Goal: Task Accomplishment & Management: Use online tool/utility

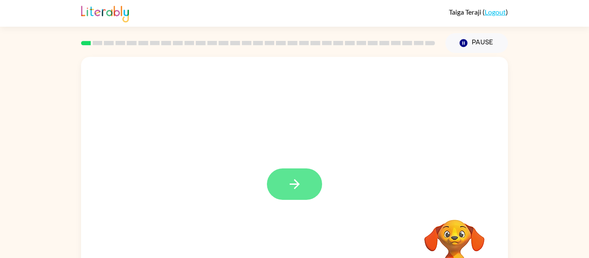
click at [297, 192] on button "button" at bounding box center [294, 184] width 55 height 31
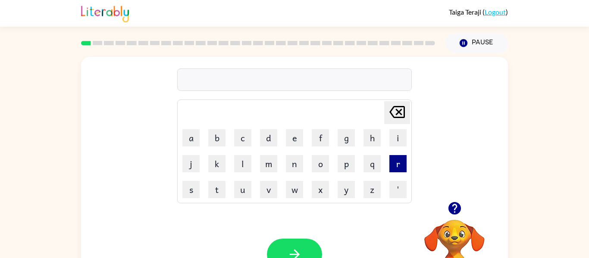
click at [400, 171] on button "r" at bounding box center [397, 163] width 17 height 17
click at [243, 191] on button "u" at bounding box center [242, 189] width 17 height 17
click at [222, 140] on button "b" at bounding box center [216, 137] width 17 height 17
click at [295, 245] on button "button" at bounding box center [294, 254] width 55 height 31
click at [275, 166] on button "m" at bounding box center [268, 163] width 17 height 17
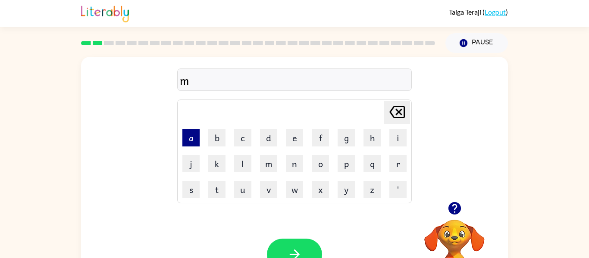
click at [190, 137] on button "a" at bounding box center [190, 137] width 17 height 17
click at [313, 168] on button "o" at bounding box center [320, 163] width 17 height 17
click at [324, 162] on button "o" at bounding box center [320, 163] width 17 height 17
click at [399, 110] on icon "[PERSON_NAME] last character input" at bounding box center [397, 112] width 21 height 21
click at [318, 165] on button "o" at bounding box center [320, 163] width 17 height 17
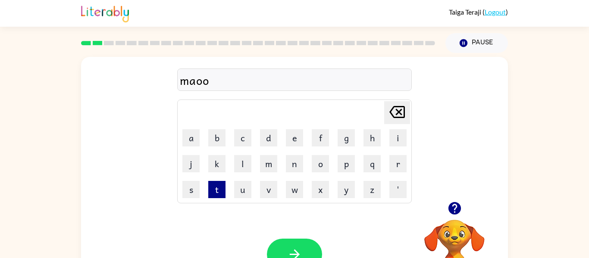
click at [216, 197] on button "t" at bounding box center [216, 189] width 17 height 17
click at [369, 137] on button "h" at bounding box center [371, 137] width 17 height 17
click at [315, 244] on button "button" at bounding box center [294, 254] width 55 height 31
click at [272, 138] on button "d" at bounding box center [268, 137] width 17 height 17
click at [293, 141] on button "e" at bounding box center [294, 137] width 17 height 17
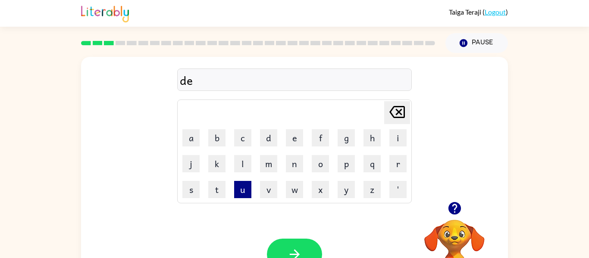
click at [241, 188] on button "u" at bounding box center [242, 189] width 17 height 17
click at [395, 108] on icon "[PERSON_NAME] last character input" at bounding box center [397, 112] width 21 height 21
click at [299, 164] on button "n" at bounding box center [294, 163] width 17 height 17
click at [304, 244] on button "button" at bounding box center [294, 254] width 55 height 31
click at [187, 197] on button "s" at bounding box center [190, 189] width 17 height 17
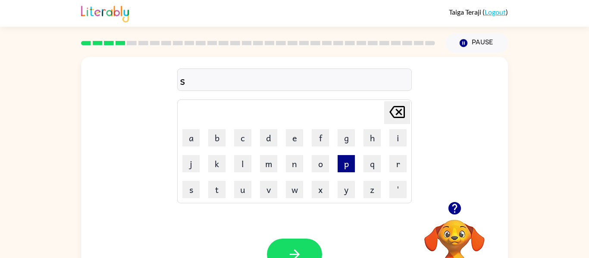
click at [347, 167] on button "p" at bounding box center [345, 163] width 17 height 17
click at [324, 163] on button "o" at bounding box center [320, 163] width 17 height 17
click at [222, 191] on button "t" at bounding box center [216, 189] width 17 height 17
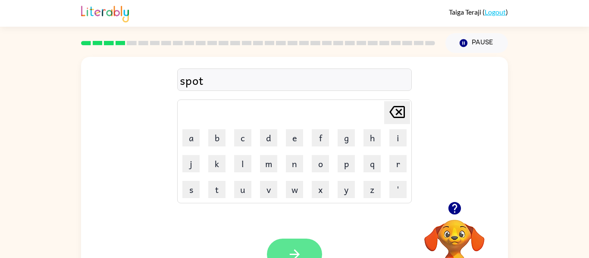
click at [311, 246] on button "button" at bounding box center [294, 254] width 55 height 31
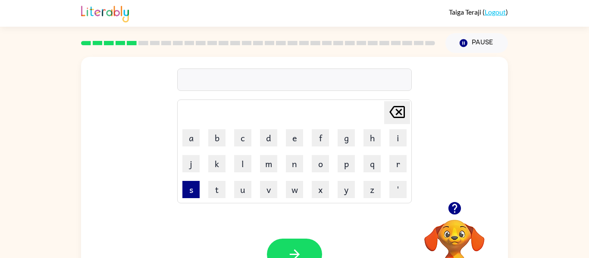
click at [191, 196] on button "s" at bounding box center [190, 189] width 17 height 17
click at [296, 197] on button "w" at bounding box center [294, 189] width 17 height 17
click at [300, 137] on button "e" at bounding box center [294, 137] width 17 height 17
click at [348, 164] on button "p" at bounding box center [345, 163] width 17 height 17
click at [292, 140] on button "e" at bounding box center [294, 137] width 17 height 17
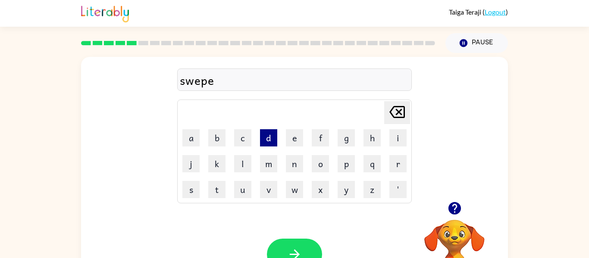
click at [268, 146] on button "d" at bounding box center [268, 137] width 17 height 17
click at [304, 252] on button "button" at bounding box center [294, 254] width 55 height 31
click at [342, 165] on button "p" at bounding box center [345, 163] width 17 height 17
click at [196, 135] on button "a" at bounding box center [190, 137] width 17 height 17
click at [395, 103] on icon "[PERSON_NAME] last character input" at bounding box center [397, 112] width 21 height 21
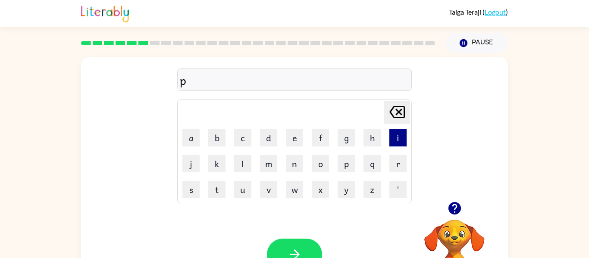
click at [390, 144] on button "i" at bounding box center [397, 137] width 17 height 17
click at [344, 197] on button "y" at bounding box center [345, 189] width 17 height 17
click at [294, 142] on button "e" at bounding box center [294, 137] width 17 height 17
click at [309, 248] on button "button" at bounding box center [294, 254] width 55 height 31
click at [245, 141] on button "c" at bounding box center [242, 137] width 17 height 17
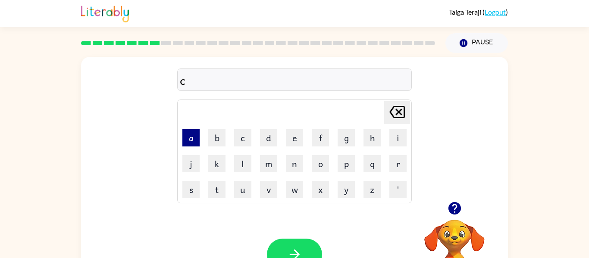
click at [193, 141] on button "a" at bounding box center [190, 137] width 17 height 17
click at [295, 166] on button "n" at bounding box center [294, 163] width 17 height 17
click at [269, 135] on button "d" at bounding box center [268, 137] width 17 height 17
click at [238, 166] on button "l" at bounding box center [242, 163] width 17 height 17
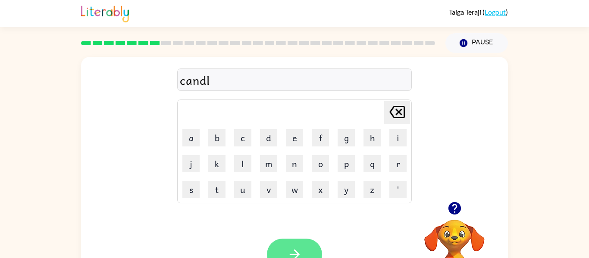
click at [311, 248] on button "button" at bounding box center [294, 254] width 55 height 31
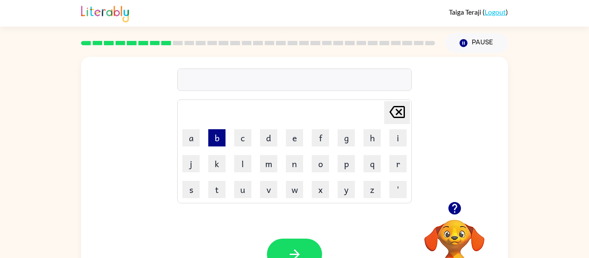
click at [214, 131] on button "b" at bounding box center [216, 137] width 17 height 17
click at [192, 143] on button "a" at bounding box center [190, 137] width 17 height 17
click at [371, 136] on button "h" at bounding box center [371, 137] width 17 height 17
click at [216, 193] on button "t" at bounding box center [216, 189] width 17 height 17
click at [394, 113] on icon "[PERSON_NAME] last character input" at bounding box center [397, 112] width 21 height 21
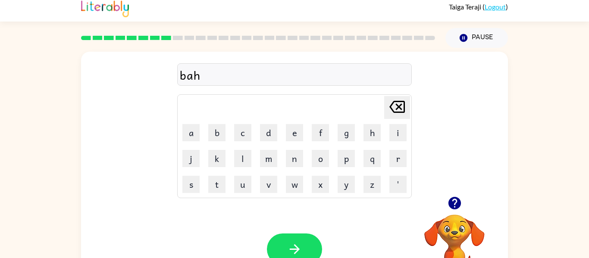
scroll to position [13, 0]
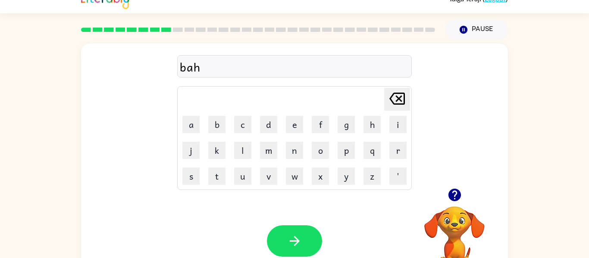
click at [401, 100] on icon at bounding box center [397, 99] width 16 height 12
click at [217, 180] on button "t" at bounding box center [216, 176] width 17 height 17
click at [370, 124] on button "h" at bounding box center [371, 124] width 17 height 17
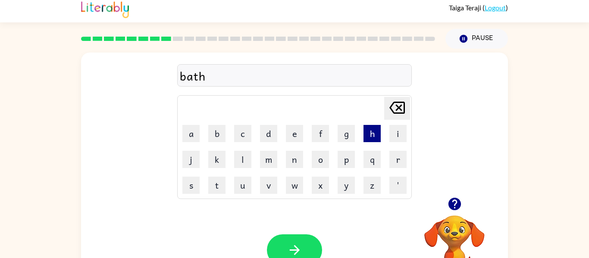
scroll to position [0, 0]
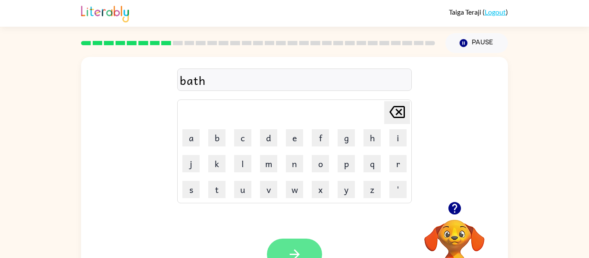
click at [309, 249] on button "button" at bounding box center [294, 254] width 55 height 31
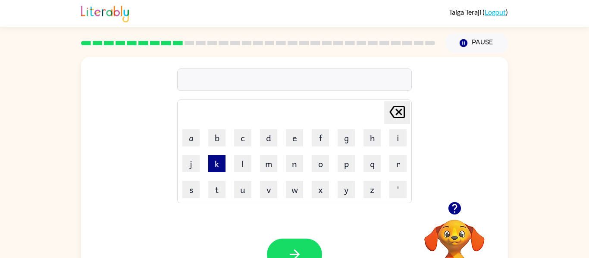
click at [215, 167] on button "k" at bounding box center [216, 163] width 17 height 17
click at [249, 166] on button "l" at bounding box center [242, 163] width 17 height 17
click at [190, 144] on button "a" at bounding box center [190, 137] width 17 height 17
click at [327, 162] on button "o" at bounding box center [320, 163] width 17 height 17
click at [294, 164] on button "n" at bounding box center [294, 163] width 17 height 17
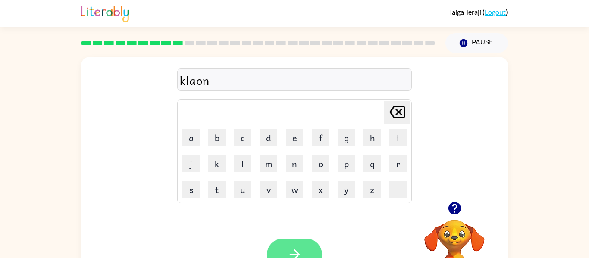
click at [310, 240] on button "button" at bounding box center [294, 254] width 55 height 31
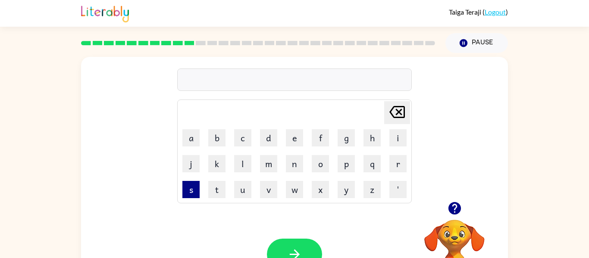
click at [191, 190] on button "s" at bounding box center [190, 189] width 17 height 17
click at [370, 138] on button "h" at bounding box center [371, 137] width 17 height 17
click at [320, 170] on button "o" at bounding box center [320, 163] width 17 height 17
click at [220, 166] on button "k" at bounding box center [216, 163] width 17 height 17
click at [307, 250] on button "button" at bounding box center [294, 254] width 55 height 31
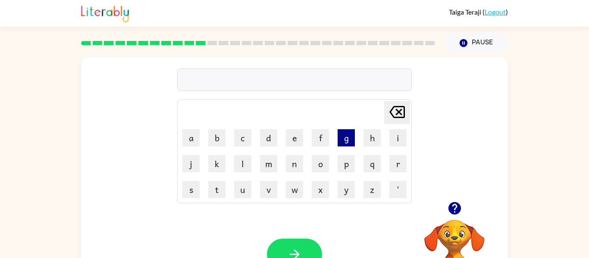
click at [347, 138] on button "g" at bounding box center [345, 137] width 17 height 17
click at [194, 139] on button "a" at bounding box center [190, 137] width 17 height 17
click at [372, 197] on button "z" at bounding box center [371, 189] width 17 height 17
click at [294, 138] on button "e" at bounding box center [294, 137] width 17 height 17
click at [271, 141] on button "d" at bounding box center [268, 137] width 17 height 17
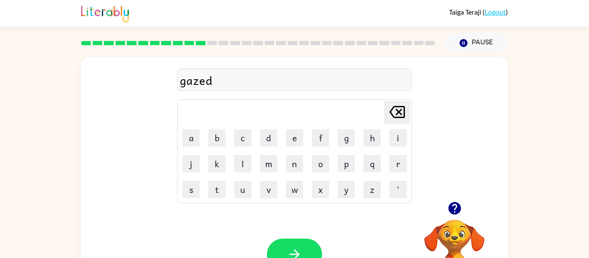
click at [398, 112] on icon at bounding box center [397, 112] width 16 height 12
click at [271, 137] on button "d" at bounding box center [268, 137] width 17 height 17
click at [309, 241] on button "button" at bounding box center [294, 254] width 55 height 31
click at [428, 130] on div "[PERSON_NAME] last character input a b c d e f g h i j k l m n o p q r s t u v …" at bounding box center [294, 129] width 427 height 145
click at [296, 137] on button "e" at bounding box center [294, 137] width 17 height 17
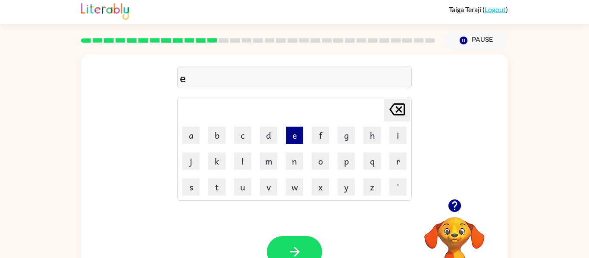
scroll to position [4, 0]
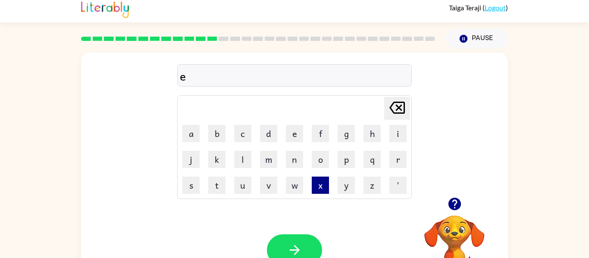
click at [320, 194] on button "x" at bounding box center [320, 185] width 17 height 17
click at [350, 160] on button "p" at bounding box center [345, 159] width 17 height 17
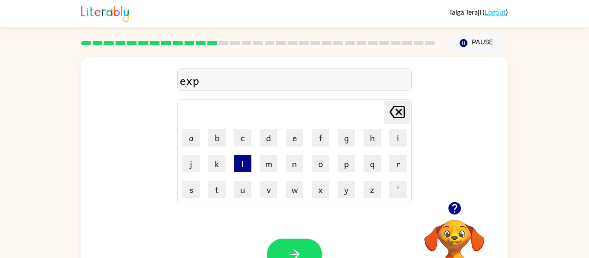
click at [243, 170] on button "l" at bounding box center [242, 163] width 17 height 17
click at [318, 170] on button "o" at bounding box center [320, 163] width 17 height 17
click at [270, 140] on button "d" at bounding box center [268, 137] width 17 height 17
click at [295, 137] on button "e" at bounding box center [294, 137] width 17 height 17
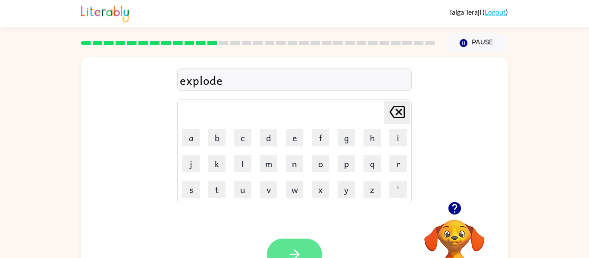
click at [308, 246] on button "button" at bounding box center [294, 254] width 55 height 31
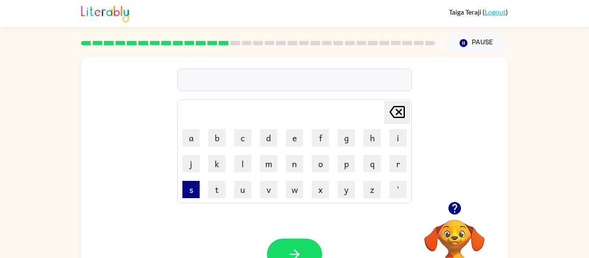
click at [190, 194] on button "s" at bounding box center [190, 189] width 17 height 17
click at [296, 198] on button "w" at bounding box center [294, 189] width 17 height 17
click at [296, 144] on button "e" at bounding box center [294, 137] width 17 height 17
click at [215, 197] on button "t" at bounding box center [216, 189] width 17 height 17
click at [296, 165] on button "n" at bounding box center [294, 163] width 17 height 17
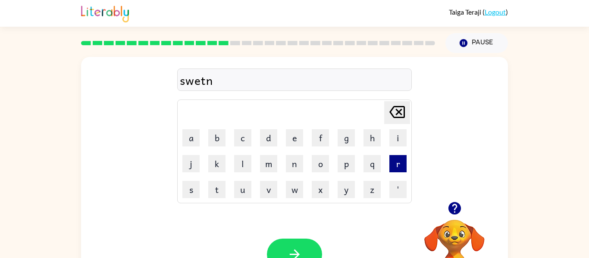
click at [403, 172] on button "r" at bounding box center [397, 163] width 17 height 17
click at [397, 110] on icon at bounding box center [397, 112] width 16 height 12
click at [390, 133] on button "i" at bounding box center [397, 137] width 17 height 17
click at [190, 191] on button "s" at bounding box center [190, 189] width 17 height 17
click at [303, 249] on button "button" at bounding box center [294, 254] width 55 height 31
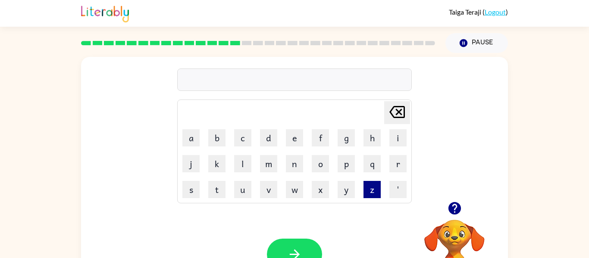
click at [370, 194] on button "z" at bounding box center [371, 189] width 17 height 17
click at [309, 250] on button "button" at bounding box center [294, 254] width 55 height 31
click at [320, 145] on button "f" at bounding box center [320, 137] width 17 height 17
click at [322, 166] on button "o" at bounding box center [320, 163] width 17 height 17
click at [394, 171] on button "r" at bounding box center [397, 163] width 17 height 17
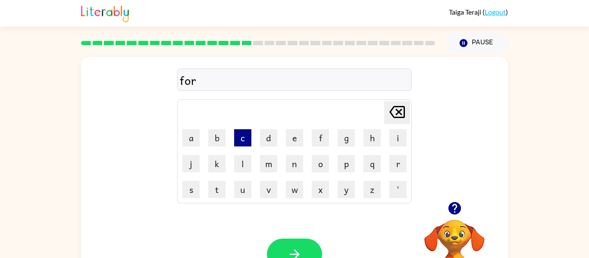
click at [243, 135] on button "c" at bounding box center [242, 137] width 17 height 17
click at [314, 249] on button "button" at bounding box center [294, 254] width 55 height 31
click at [295, 194] on button "w" at bounding box center [294, 189] width 17 height 17
click at [150, 201] on div "w Delete Delete last character input a b c d e f g h i j k l m n o p q r s t u …" at bounding box center [294, 129] width 427 height 145
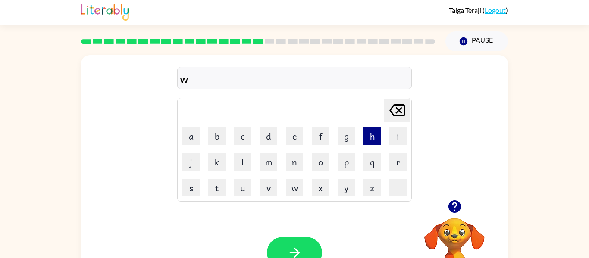
click at [375, 140] on button "h" at bounding box center [371, 136] width 17 height 17
click at [213, 133] on button "b" at bounding box center [216, 136] width 17 height 17
click at [398, 110] on icon at bounding box center [397, 110] width 16 height 12
click at [291, 141] on button "e" at bounding box center [294, 136] width 17 height 17
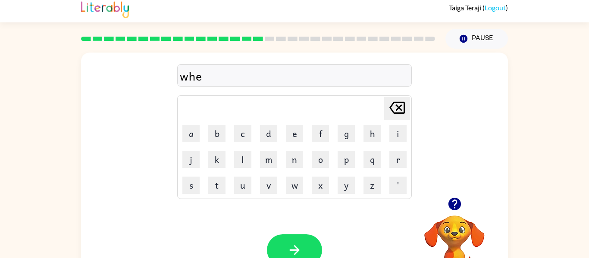
scroll to position [4, 0]
click at [298, 247] on icon "button" at bounding box center [294, 250] width 15 height 15
click at [195, 188] on button "s" at bounding box center [190, 185] width 17 height 17
click at [242, 162] on button "l" at bounding box center [242, 159] width 17 height 17
click at [294, 153] on button "n" at bounding box center [294, 159] width 17 height 17
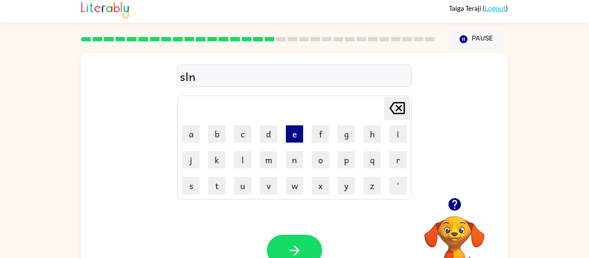
click at [299, 131] on button "e" at bounding box center [294, 133] width 17 height 17
click at [400, 106] on icon "[PERSON_NAME] last character input" at bounding box center [397, 108] width 21 height 21
click at [301, 131] on button "e" at bounding box center [294, 133] width 17 height 17
click at [348, 160] on button "p" at bounding box center [345, 159] width 17 height 17
click at [216, 187] on button "t" at bounding box center [216, 185] width 17 height 17
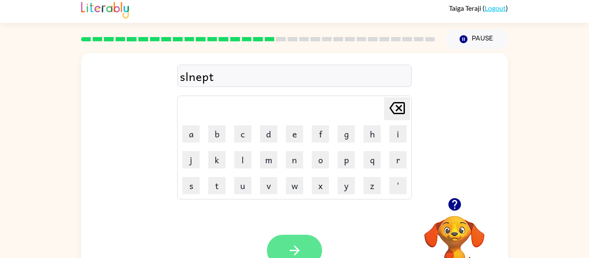
click at [304, 243] on button "button" at bounding box center [294, 250] width 55 height 31
click at [455, 206] on icon "button" at bounding box center [454, 204] width 12 height 12
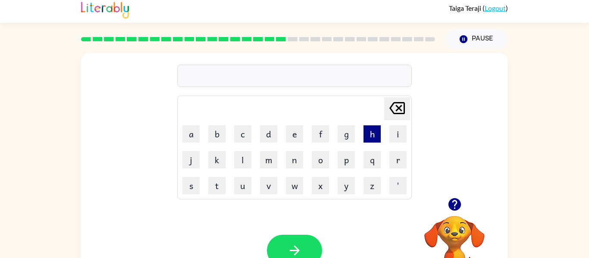
click at [372, 134] on button "h" at bounding box center [371, 133] width 17 height 17
click at [316, 159] on button "o" at bounding box center [320, 159] width 17 height 17
click at [396, 165] on button "r" at bounding box center [397, 159] width 17 height 17
click at [269, 135] on button "d" at bounding box center [268, 133] width 17 height 17
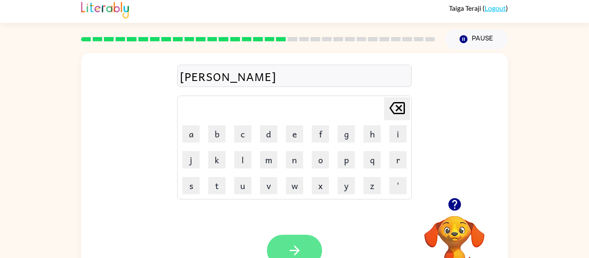
click at [316, 244] on button "button" at bounding box center [294, 250] width 55 height 31
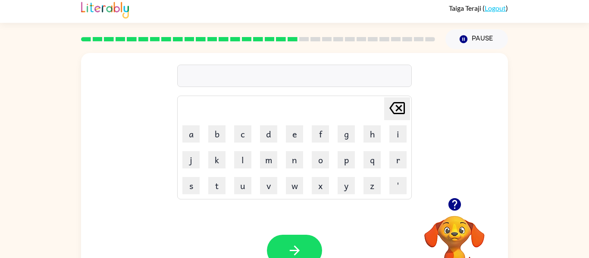
click at [447, 207] on icon "button" at bounding box center [454, 204] width 15 height 15
click at [398, 162] on button "r" at bounding box center [397, 159] width 17 height 17
click at [320, 161] on button "o" at bounding box center [320, 159] width 17 height 17
click at [272, 139] on button "d" at bounding box center [268, 133] width 17 height 17
click at [308, 243] on button "button" at bounding box center [294, 250] width 55 height 31
